Goal: Task Accomplishment & Management: Manage account settings

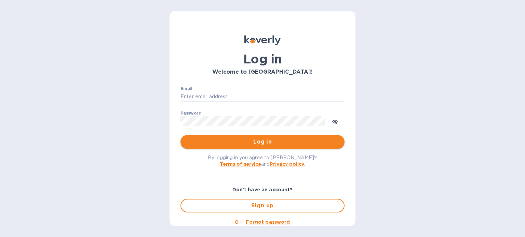
type input "[PERSON_NAME][EMAIL_ADDRESS][DOMAIN_NAME]"
click at [282, 144] on span "Log in" at bounding box center [262, 142] width 153 height 8
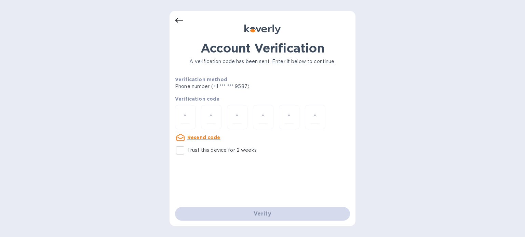
drag, startPoint x: 153, startPoint y: 113, endPoint x: 158, endPoint y: 116, distance: 5.5
click at [154, 114] on div "Account Verification A verification code has been sent. Enter it below to conti…" at bounding box center [262, 118] width 525 height 237
click at [188, 119] on input "number" at bounding box center [185, 117] width 9 height 13
type input "9"
type input "0"
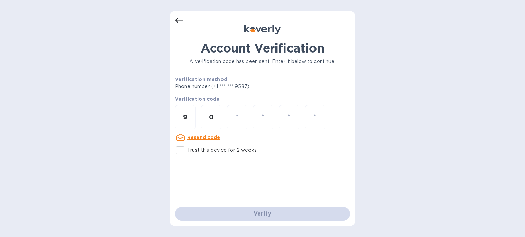
type input "3"
type input "2"
type input "1"
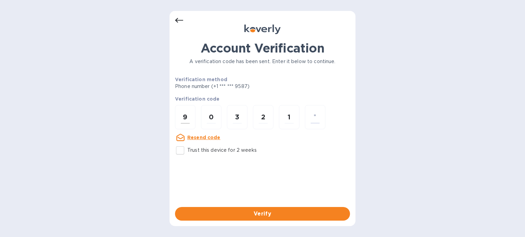
type input "6"
